Goal: Go to known website: Access a specific website the user already knows

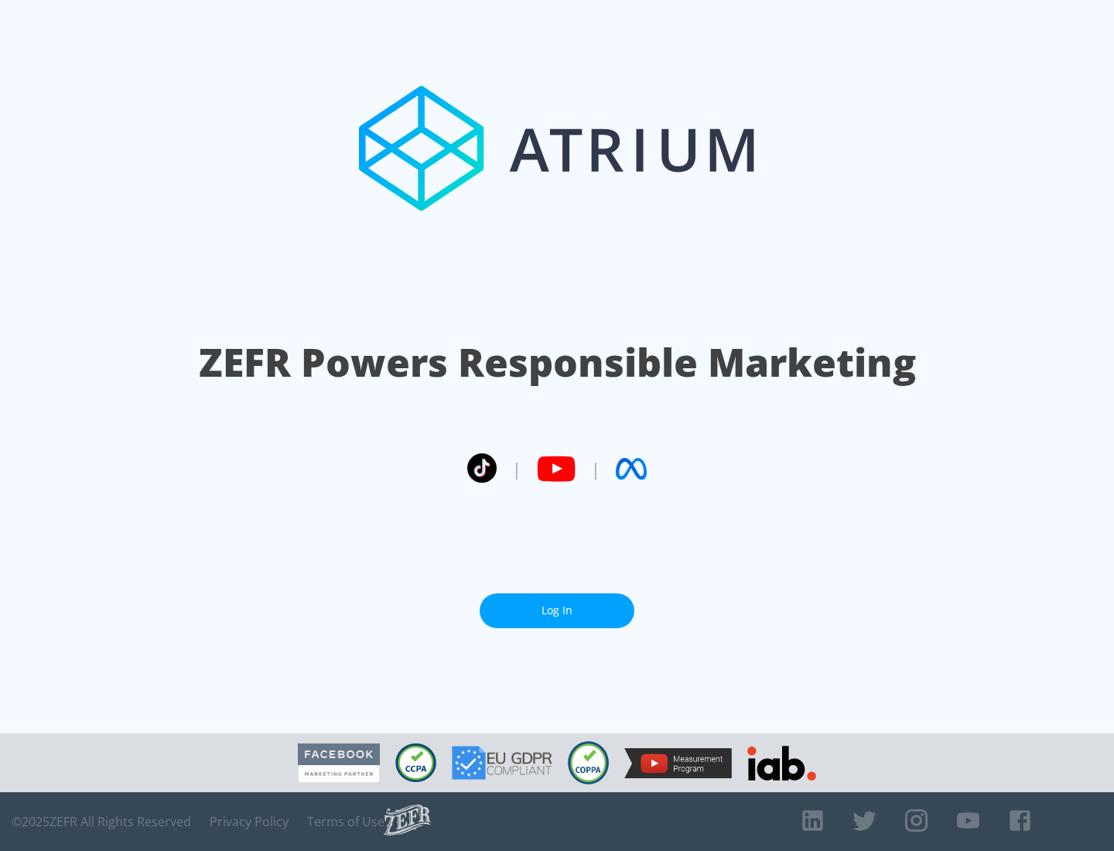
click at [557, 611] on link "Log In" at bounding box center [557, 611] width 155 height 35
